Goal: Information Seeking & Learning: Learn about a topic

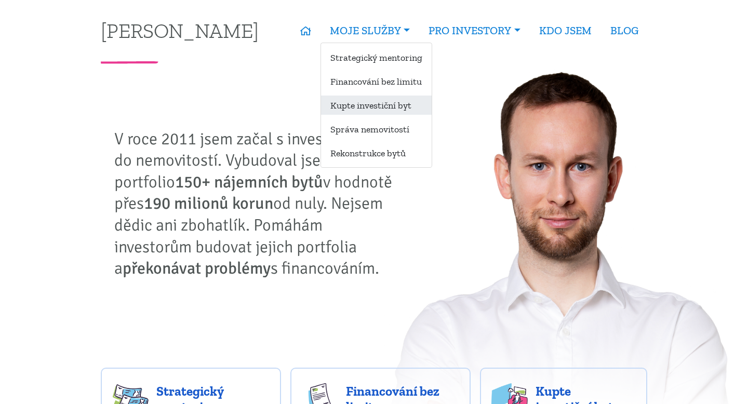
click at [366, 106] on link "Kupte investiční byt" at bounding box center [376, 105] width 111 height 19
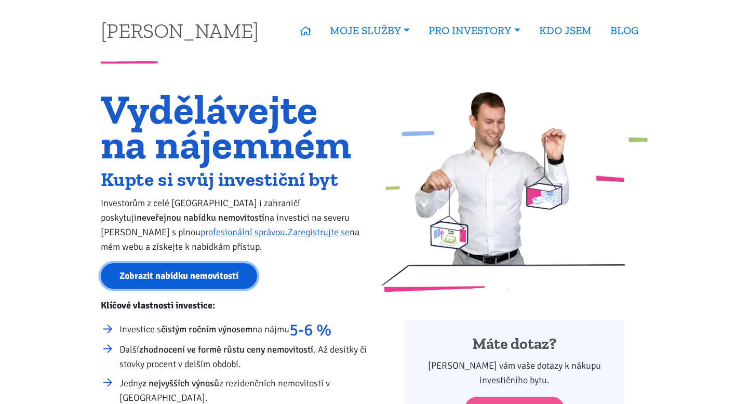
click at [198, 276] on link "Zobrazit nabídku nemovitostí" at bounding box center [179, 275] width 156 height 25
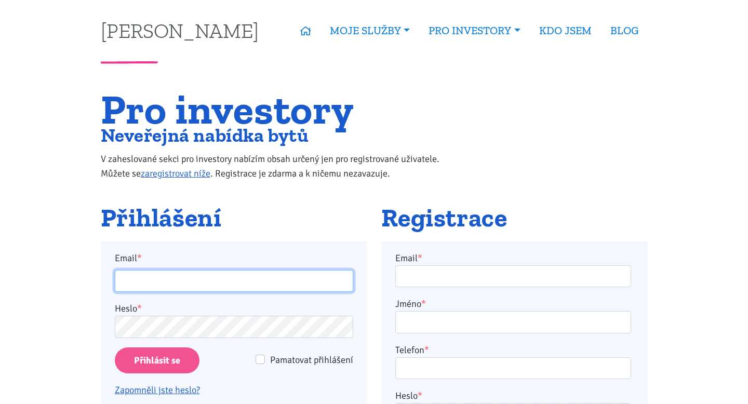
click at [198, 276] on input "Email *" at bounding box center [234, 281] width 238 height 22
type input "jan.hlavon@centrum.cz"
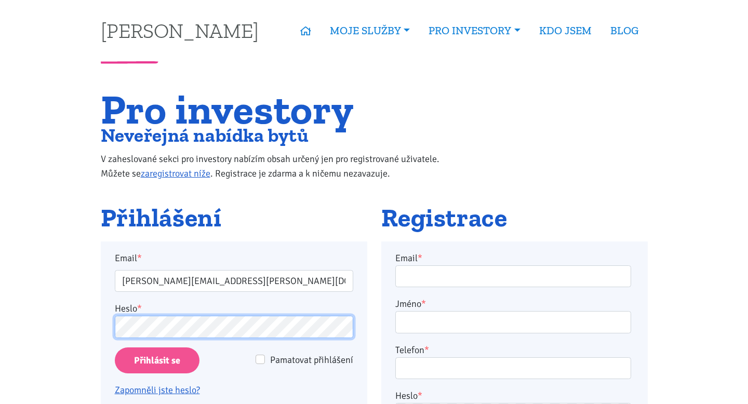
click at [115, 347] on input "Přihlásit se" at bounding box center [157, 360] width 85 height 26
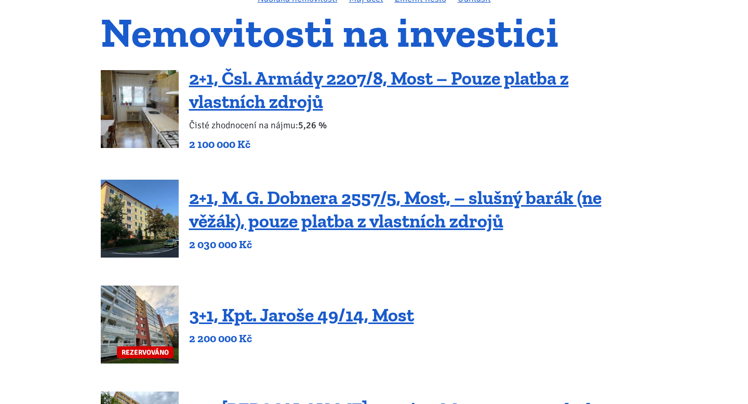
scroll to position [101, 0]
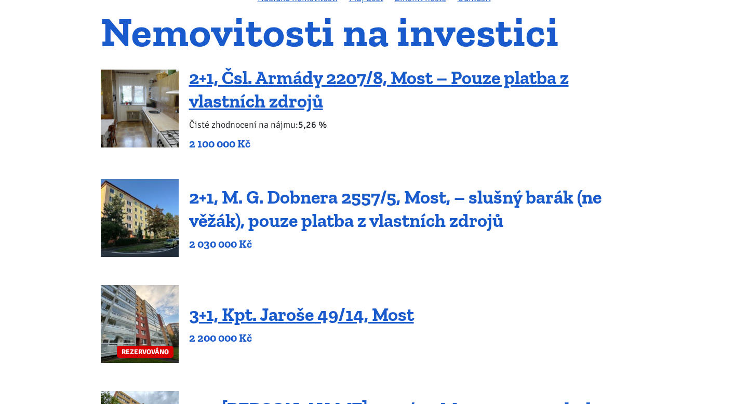
click at [340, 221] on link "2+1, M. G. Dobnera 2557/5, Most, – slušný barák (ne věžák), pouze platba z vlas…" at bounding box center [395, 209] width 412 height 46
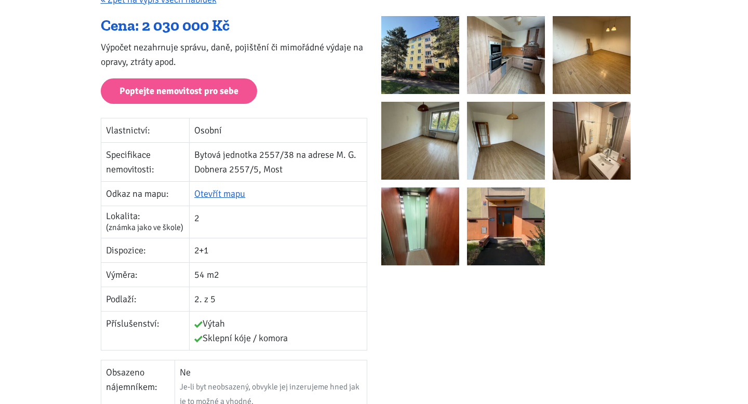
scroll to position [160, 0]
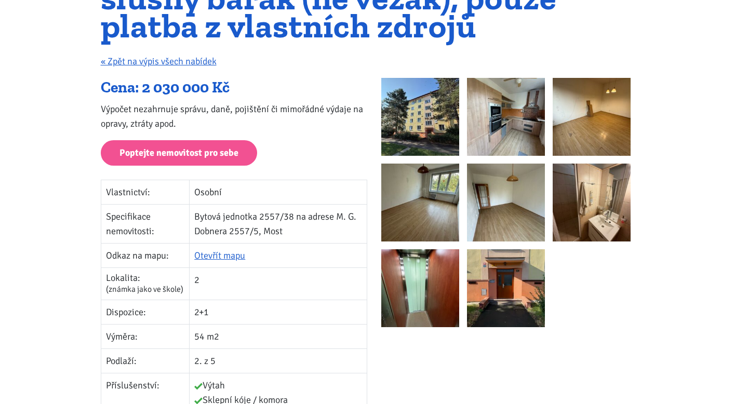
click at [521, 140] on img at bounding box center [506, 117] width 78 height 78
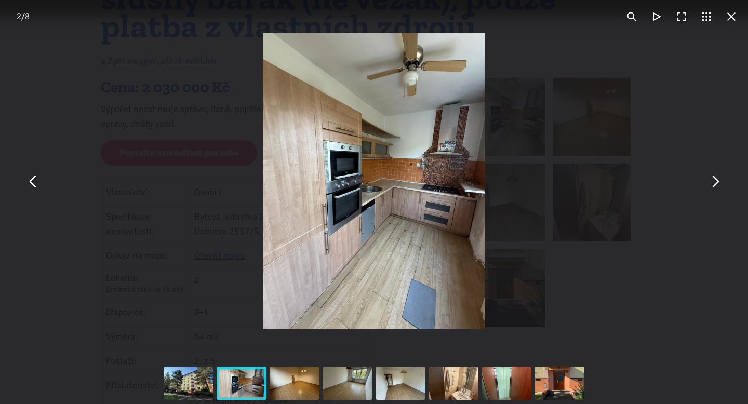
click at [714, 183] on button "You can close this modal content with the ESC key" at bounding box center [714, 181] width 25 height 25
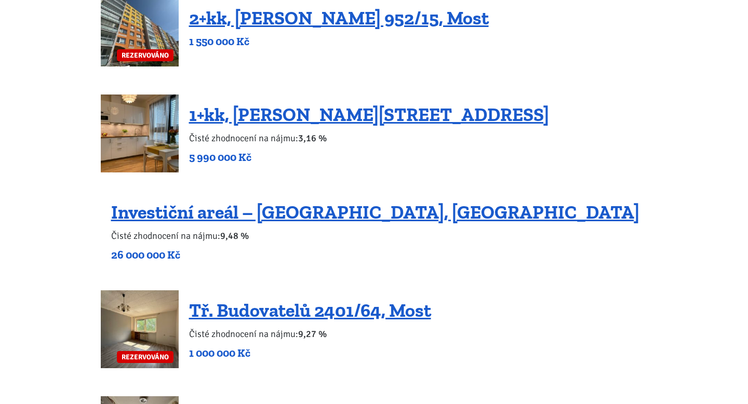
scroll to position [630, 0]
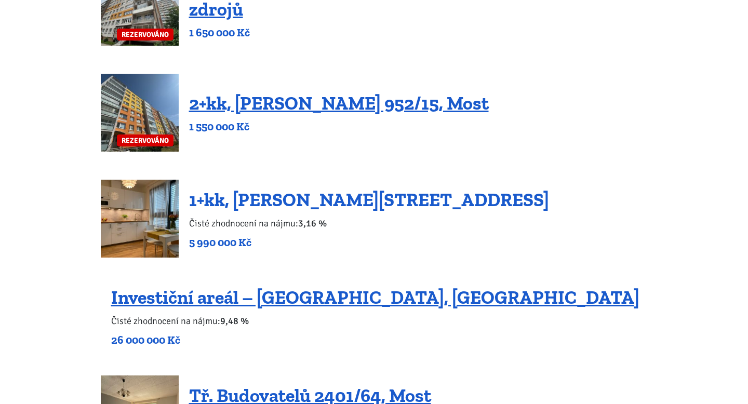
click at [282, 206] on link "1+kk, [PERSON_NAME][STREET_ADDRESS]" at bounding box center [369, 199] width 360 height 22
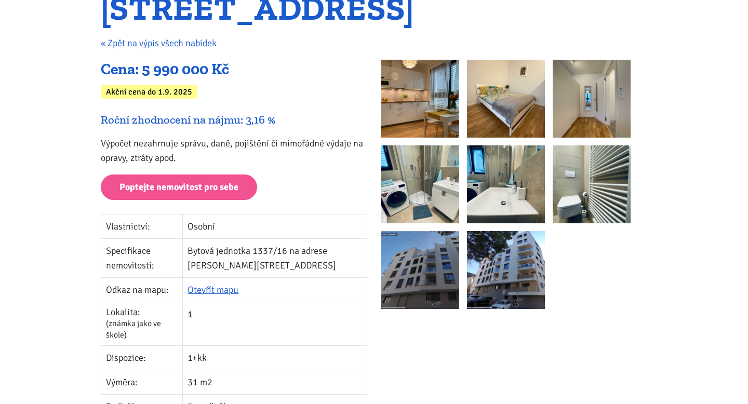
scroll to position [88, 0]
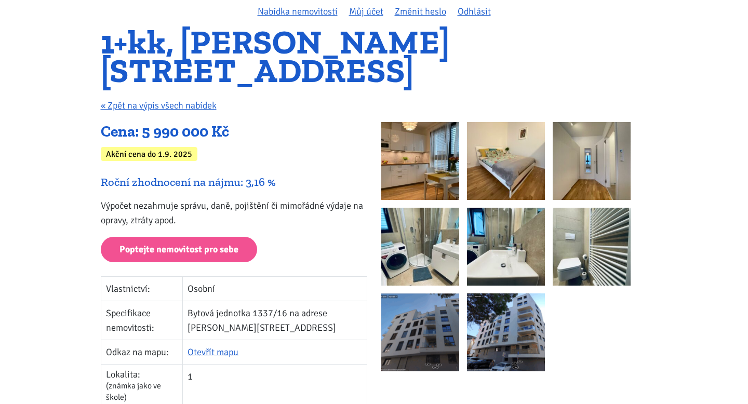
click at [424, 152] on img at bounding box center [420, 161] width 78 height 78
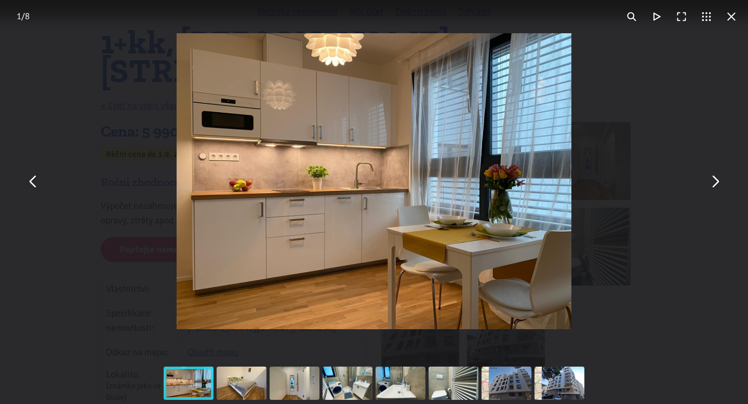
click at [716, 182] on button "You can close this modal content with the ESC key" at bounding box center [714, 181] width 25 height 25
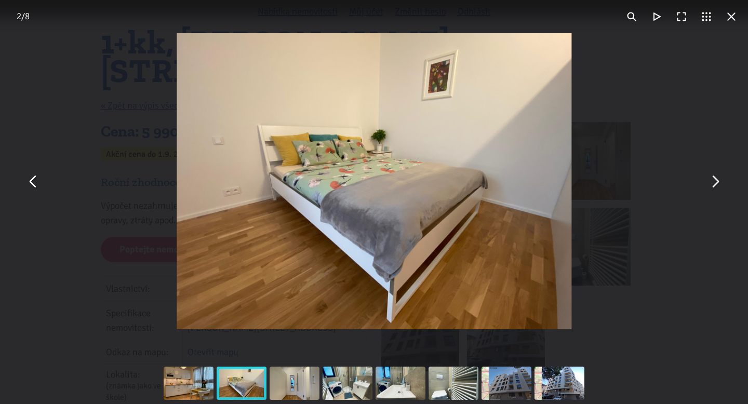
click at [716, 182] on button "You can close this modal content with the ESC key" at bounding box center [714, 181] width 25 height 25
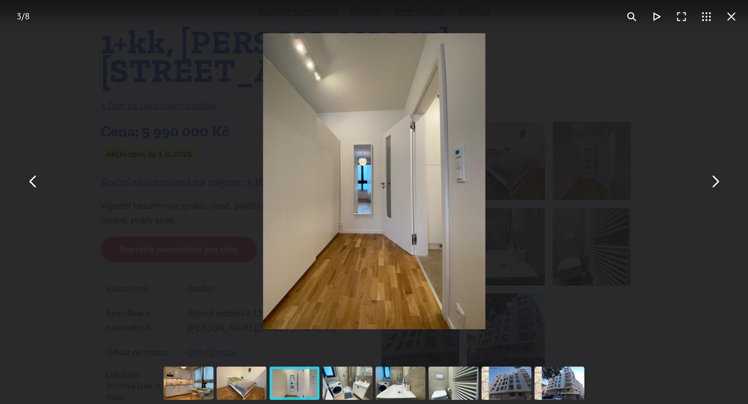
click at [716, 182] on button "You can close this modal content with the ESC key" at bounding box center [714, 181] width 25 height 25
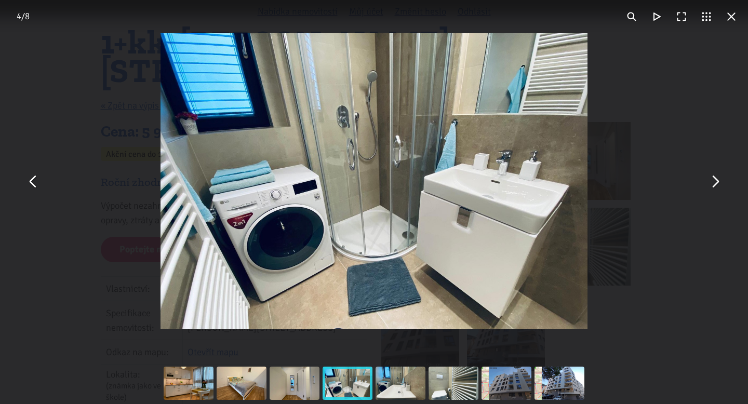
click at [716, 182] on button "You can close this modal content with the ESC key" at bounding box center [714, 181] width 25 height 25
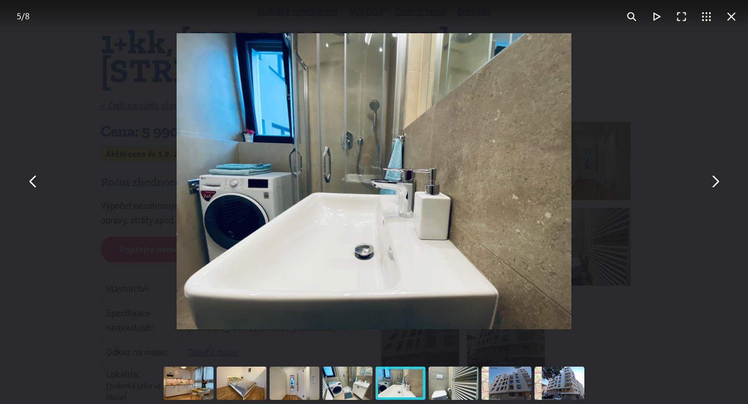
click at [716, 182] on button "You can close this modal content with the ESC key" at bounding box center [714, 181] width 25 height 25
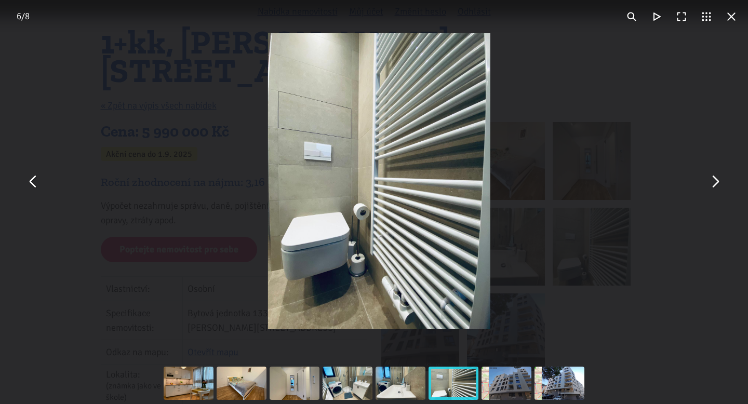
click at [716, 182] on button "You can close this modal content with the ESC key" at bounding box center [714, 181] width 25 height 25
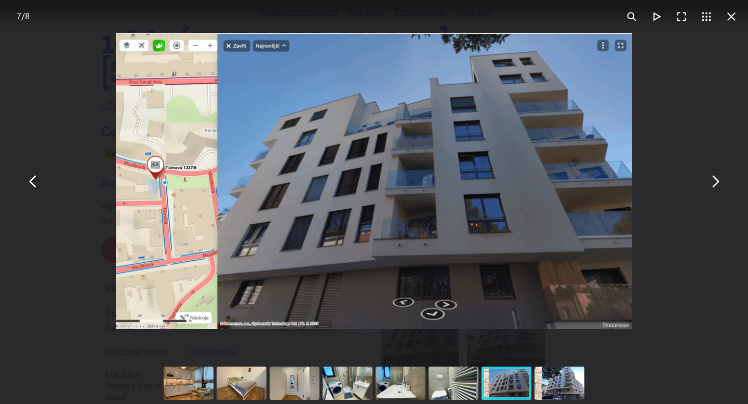
click at [716, 182] on button "You can close this modal content with the ESC key" at bounding box center [714, 181] width 25 height 25
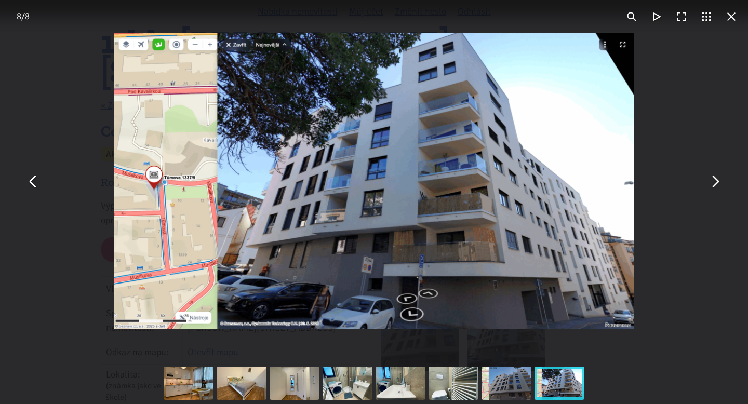
click at [716, 182] on button "You can close this modal content with the ESC key" at bounding box center [714, 181] width 25 height 25
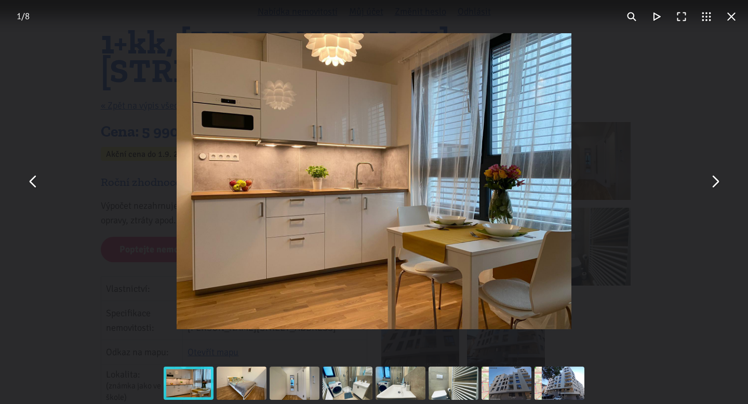
click at [716, 182] on button "You can close this modal content with the ESC key" at bounding box center [714, 181] width 25 height 25
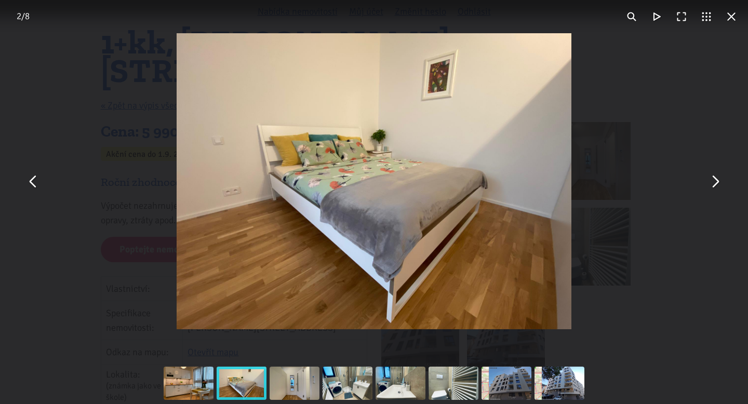
click at [727, 19] on button "You can close this modal content with the ESC key" at bounding box center [730, 16] width 25 height 25
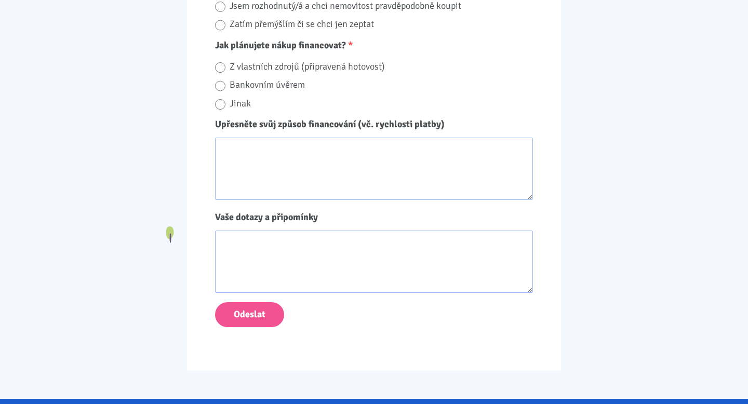
scroll to position [1272, 0]
